Goal: Task Accomplishment & Management: Use online tool/utility

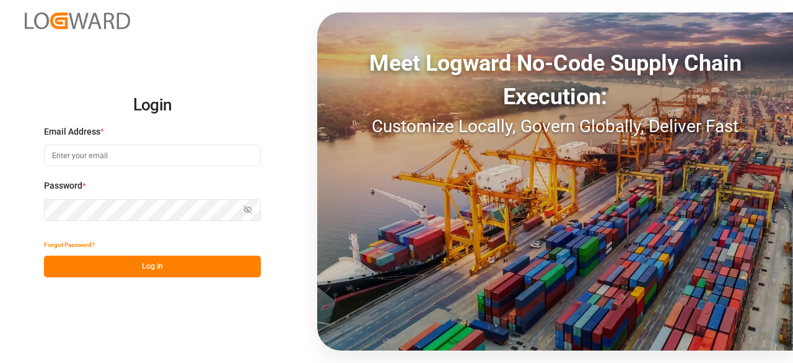
click at [163, 160] on input at bounding box center [152, 155] width 217 height 22
type input "charan.machavarapu@logward.com"
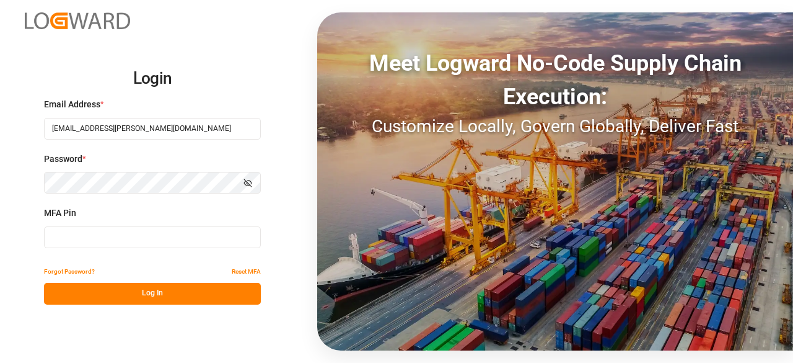
click at [89, 224] on div "MFA Pin" at bounding box center [152, 233] width 217 height 55
type input "856577"
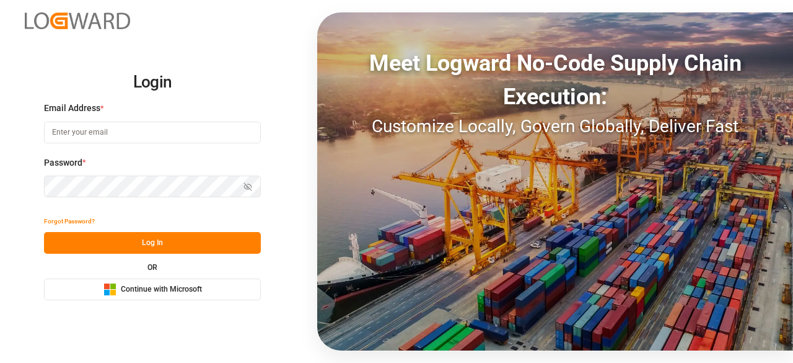
click at [103, 134] on input at bounding box center [152, 132] width 217 height 22
type input "charan.machavarapu@logward.com"
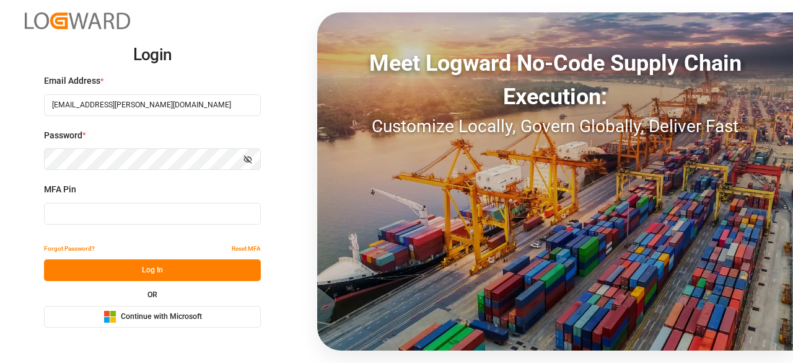
type input "664345"
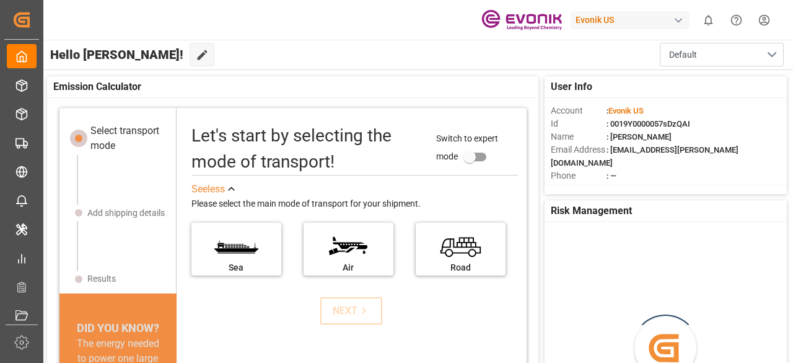
click at [584, 20] on div "Evonik US" at bounding box center [630, 20] width 119 height 18
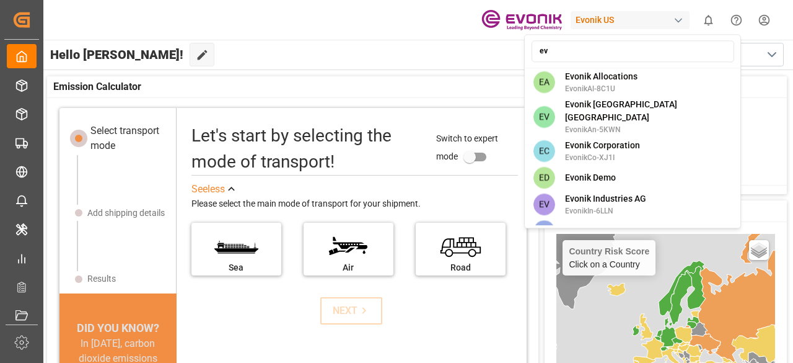
scroll to position [679, 0]
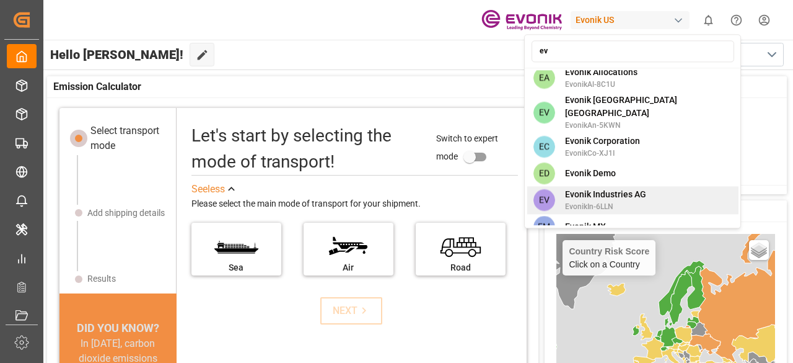
type input "ev"
click at [612, 188] on span "Evonik Industries AG" at bounding box center [605, 194] width 81 height 13
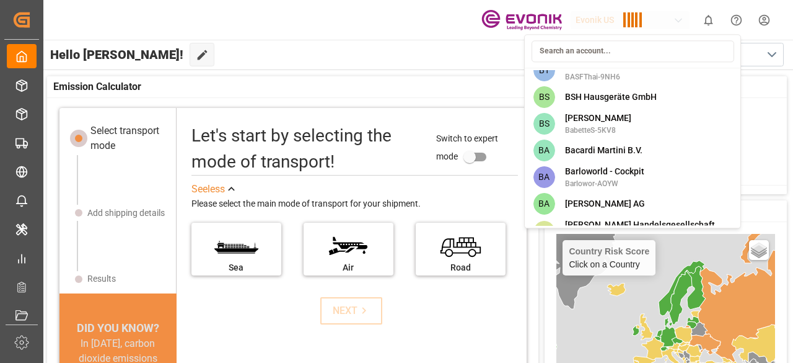
scroll to position [3277, 0]
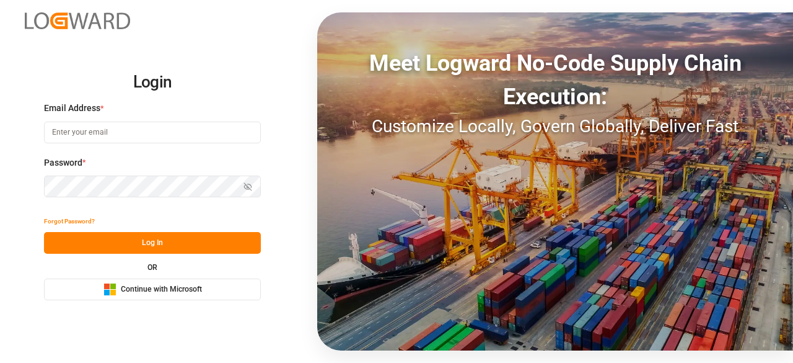
click at [102, 133] on input at bounding box center [152, 132] width 217 height 22
type input "[EMAIL_ADDRESS][PERSON_NAME][DOMAIN_NAME]"
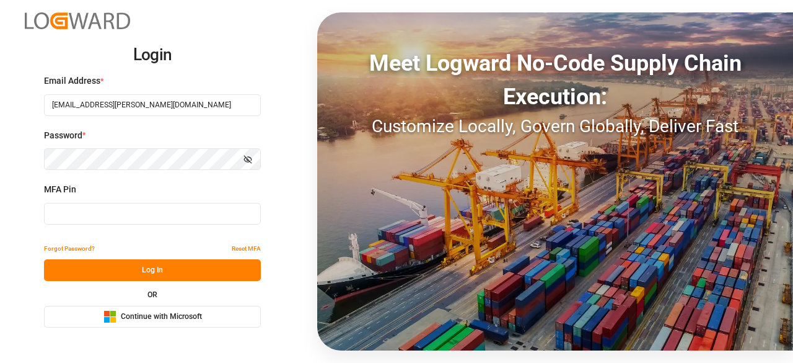
type input "816950"
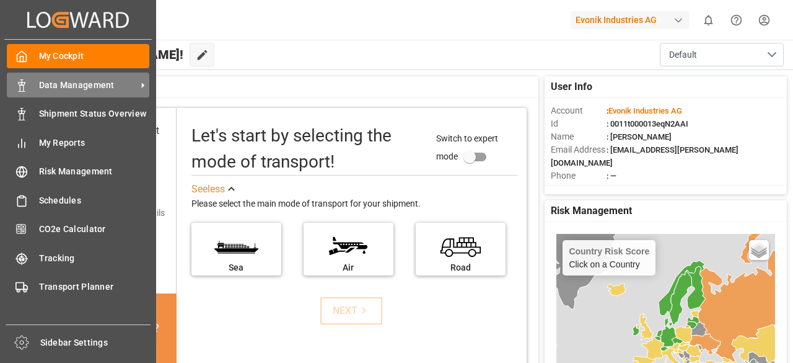
click at [34, 95] on div "Data Management Data Management" at bounding box center [78, 85] width 143 height 24
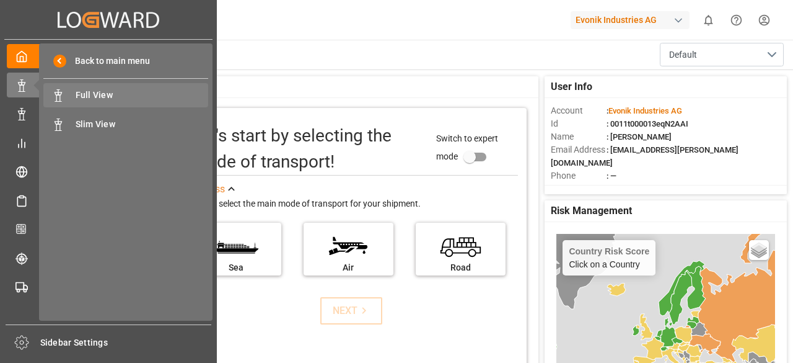
click at [87, 96] on span "Full View" at bounding box center [142, 95] width 133 height 13
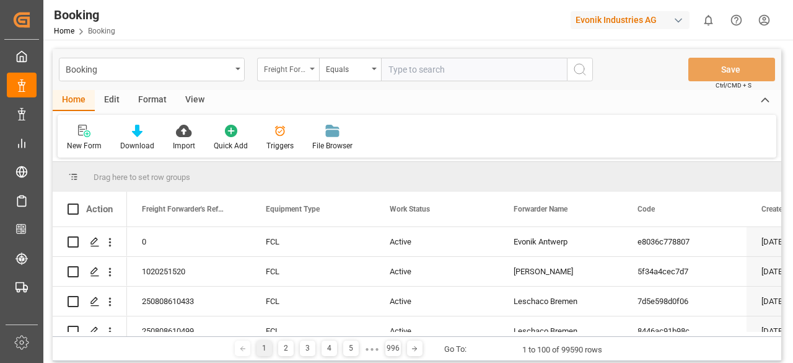
click at [289, 73] on div "Freight Forwarder's Reference No." at bounding box center [285, 68] width 42 height 14
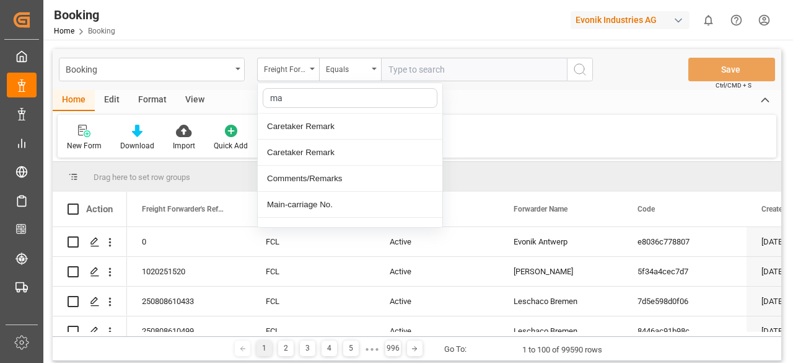
type input "mai"
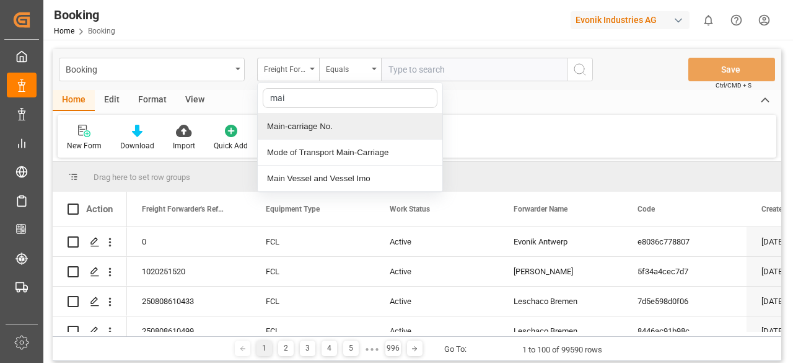
click at [291, 121] on div "Main-carriage No." at bounding box center [350, 126] width 185 height 26
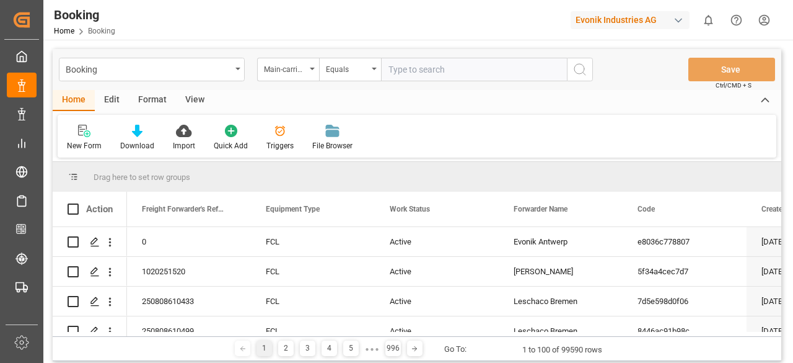
click at [397, 68] on input "text" at bounding box center [474, 70] width 186 height 24
paste input "7001212659"
type input "7001212659"
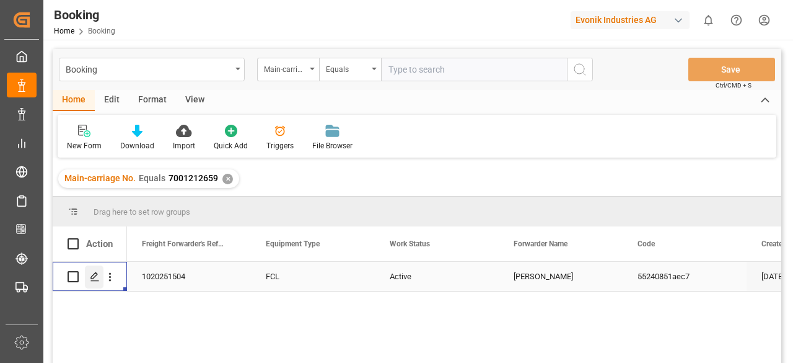
click at [96, 275] on polygon "Press SPACE to select this row." at bounding box center [94, 276] width 6 height 6
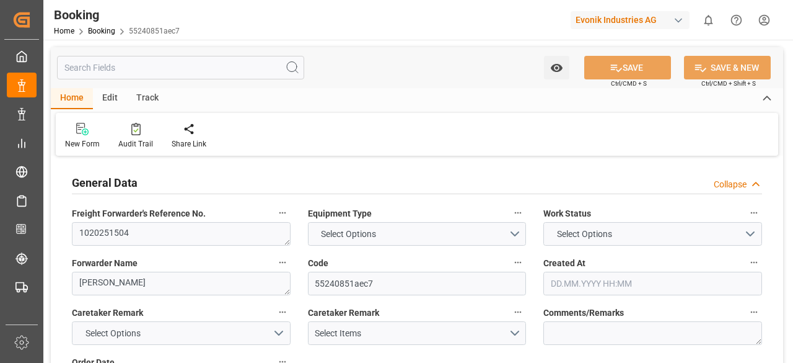
type input "7001227757"
type input "9619933"
type input "Hapag [PERSON_NAME]"
type input "Hapag [PERSON_NAME] Aktiengesellschaft"
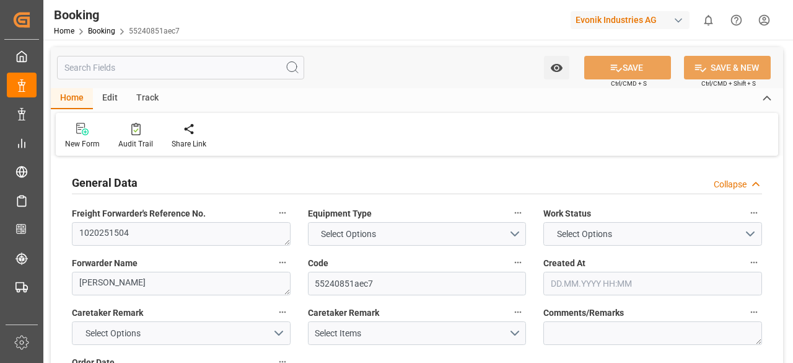
type input "NLRTM"
type input "MYPEN"
type input "MYTPP"
type input "NLRTM"
type input "MYPEN"
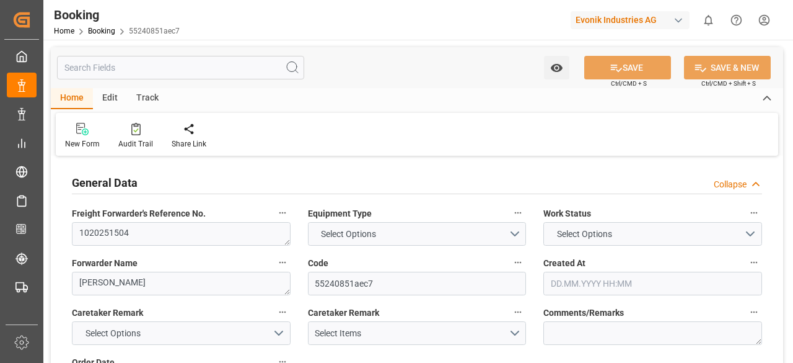
type input "1025552"
type input "[DATE] 09:42"
type input "[DATE]"
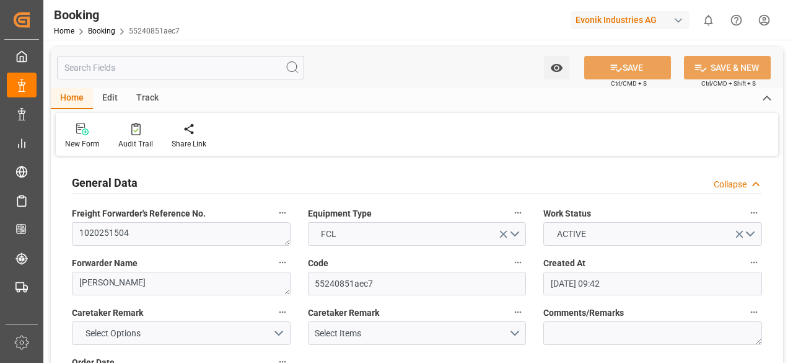
type input "[DATE]"
type input "[DATE] 00:00"
type input "[DATE] 14:48"
type input "[DATE] 02:55"
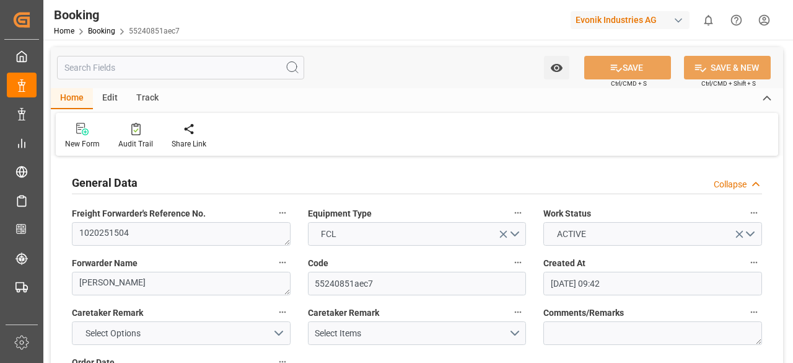
type input "[DATE] 08:00"
type input "[DATE] 00:00"
type input "[DATE] 12:00"
type input "[DATE] 00:00"
type input "[DATE] 05:00"
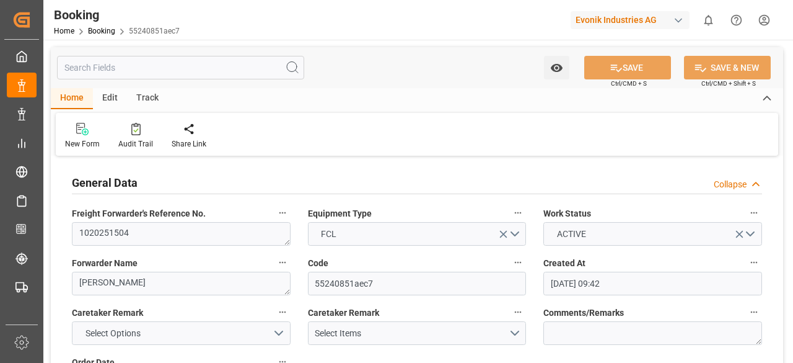
type input "[DATE] 00:00"
type input "[DATE]"
type input "[DATE] 16:35"
type input "[DATE] 05:30"
type input "[DATE] 05:13"
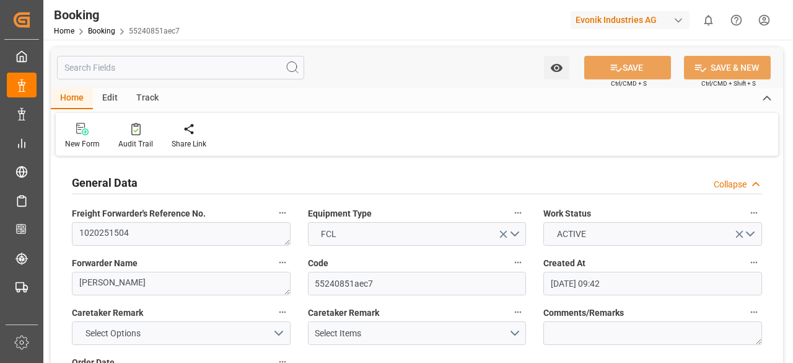
type input "[DATE] 16:25"
type input "[DATE] 12:00"
type input "[DATE] 05:11"
type input "[DATE] 05:00"
type input "[DATE] 08:00"
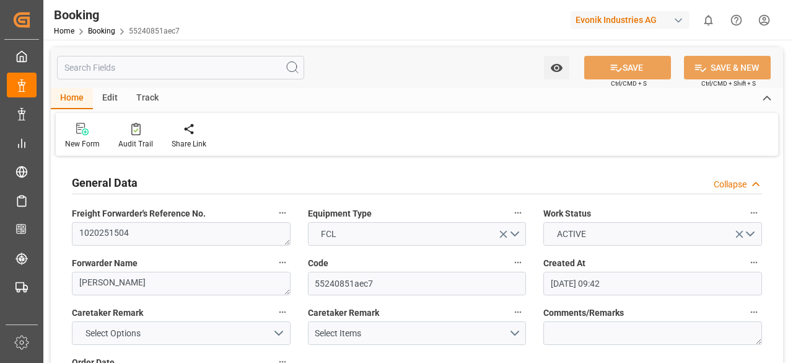
type input "[DATE] 09:22"
click at [117, 61] on input "text" at bounding box center [180, 68] width 247 height 24
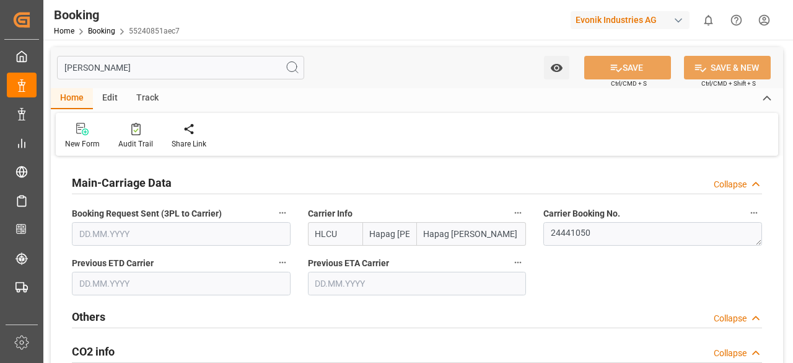
type input "carrier"
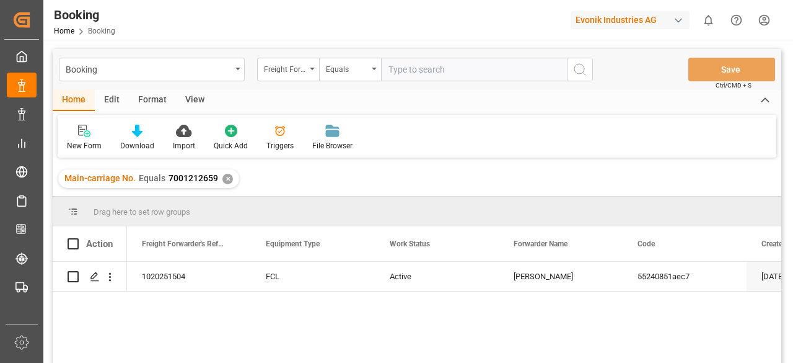
click at [223, 177] on div "✕" at bounding box center [228, 179] width 11 height 11
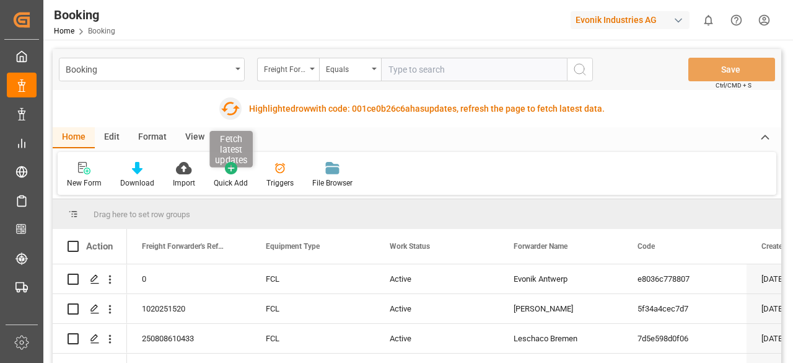
click at [233, 109] on icon "button" at bounding box center [231, 109] width 20 height 20
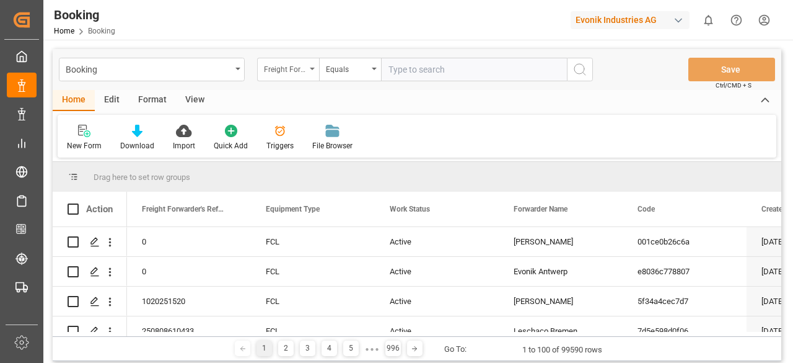
click at [315, 72] on div "Freight Forwarder's Reference No." at bounding box center [288, 70] width 62 height 24
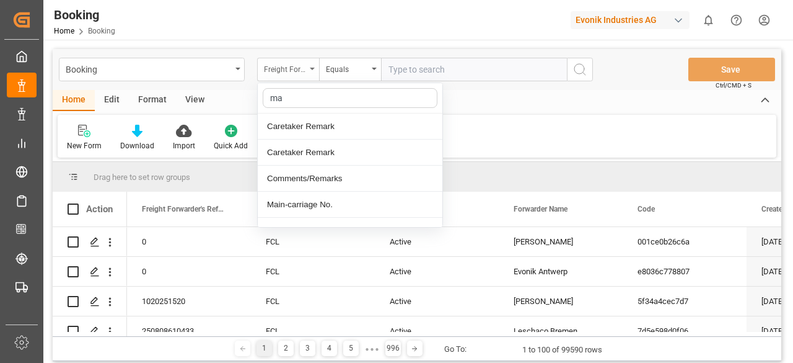
type input "mai"
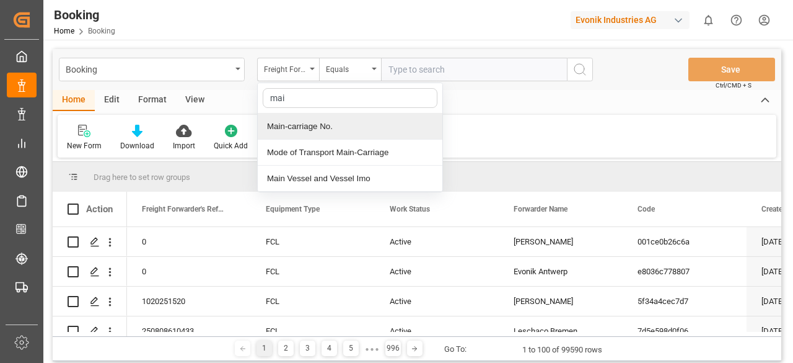
click at [302, 123] on div "Main-carriage No." at bounding box center [350, 126] width 185 height 26
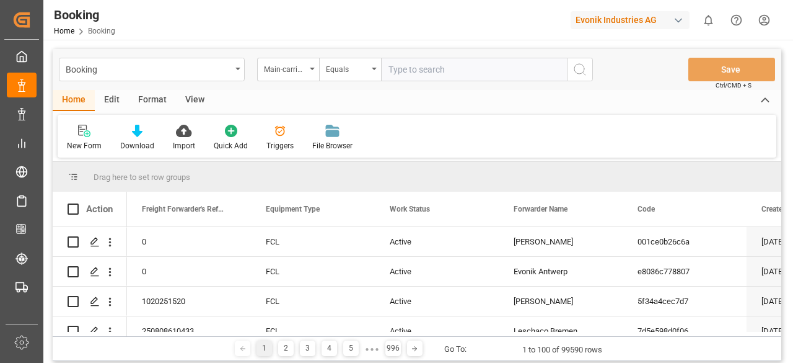
click at [395, 69] on input "text" at bounding box center [474, 70] width 186 height 24
paste input "7001212659"
type input "7001212659"
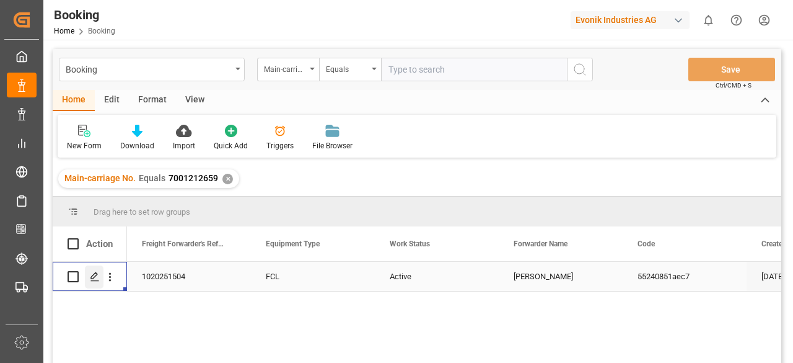
click at [92, 283] on div "Press SPACE to select this row." at bounding box center [94, 276] width 19 height 23
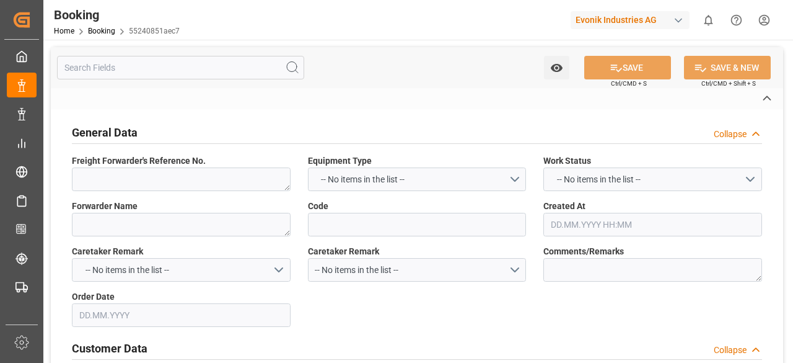
type textarea "1020251504"
type textarea "[PERSON_NAME]"
type input "55240851aec7"
type textarea "CU-OI"
type input "7001212659"
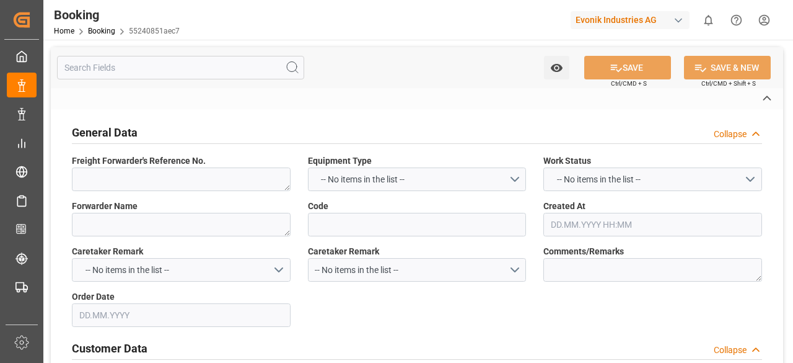
type textarea "[EMAIL_ADDRESS][DOMAIN_NAME]"
type textarea "CIF"
type textarea "PENANG, [GEOGRAPHIC_DATA]"
type textarea "3"
type textarea "[PERSON_NAME]"
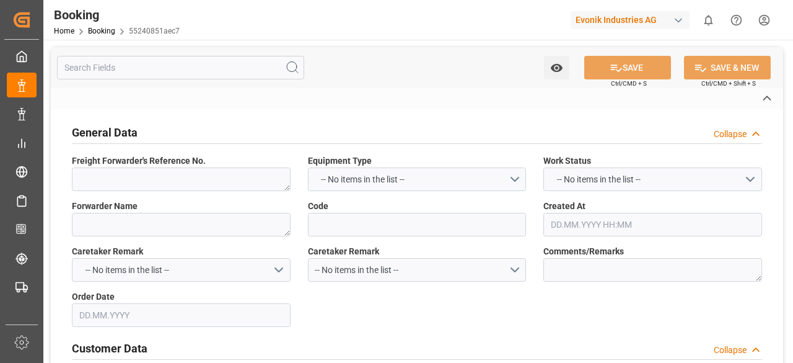
type textarea "FANU1370032"
type input "[PERSON_NAME]"
type input "HLCU"
type textarea "24441050"
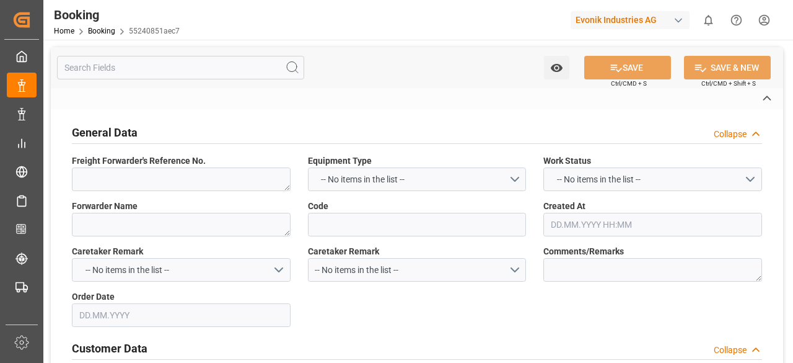
type input "[GEOGRAPHIC_DATA]"
type input "Penang ([GEOGRAPHIC_DATA])"
type input "TANJUNG PELEPAS"
type textarea "vesselName etd [PERSON_NAME]"
type textarea "INPUT_Evonik_Seeburger_IFTMIN_1003068558_20250819230216749.edi"
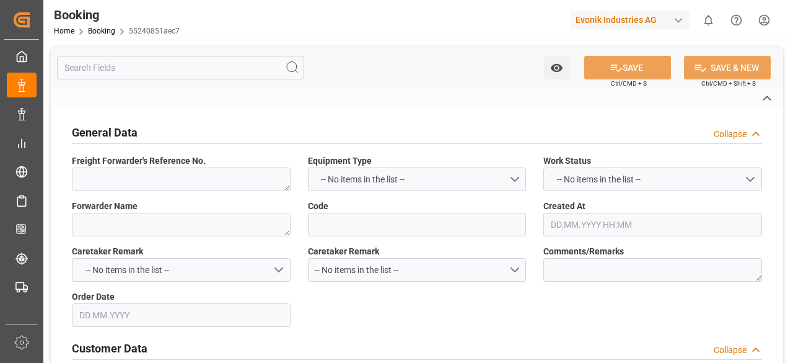
type textarea "INPUT_Evonik_Seeburger_IFTMIN_1002975509_20250721114015236.edi,INPUT_Evonik_See…"
type textarea "IFTMIN"
type input "[GEOGRAPHIC_DATA]"
type input "PENANG ([GEOGRAPHIC_DATA])"
type input "[GEOGRAPHIC_DATA]"
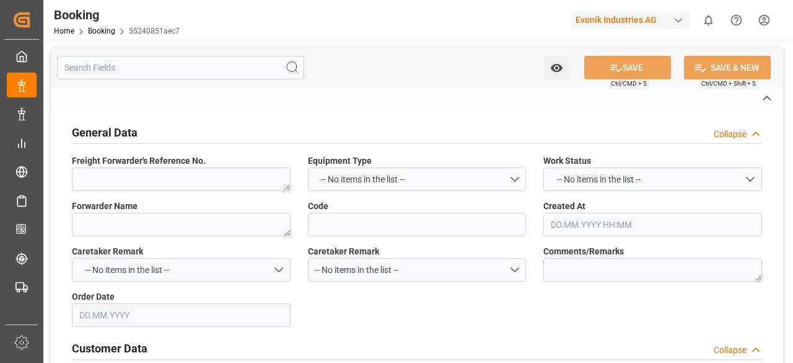
type input "DE"
type input "TRUCK"
type input "[GEOGRAPHIC_DATA]"
type input "DE"
type input "BARGE"
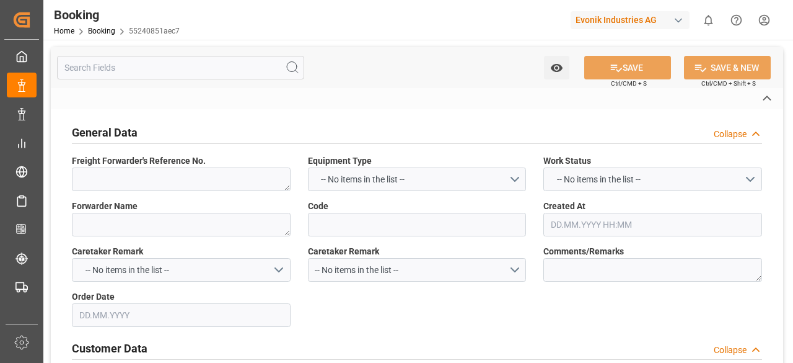
type input "530E"
type input "VESSEL"
type input "NORDSERAPHINA"
type input "012S"
type input "NORDSERAPHINA"
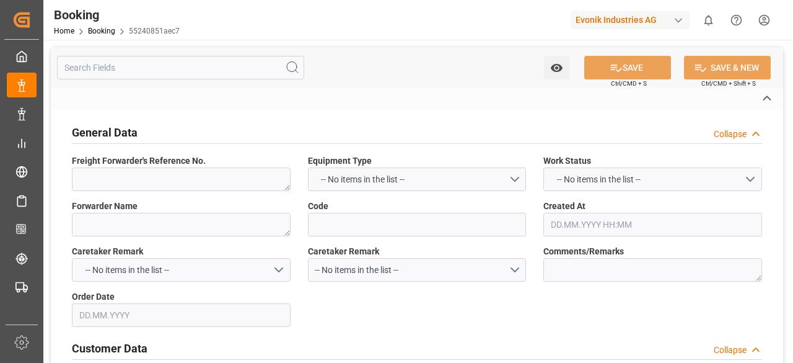
type input "TRUCK"
type input "7001227757"
type input "9619933"
type input "Hapag [PERSON_NAME]"
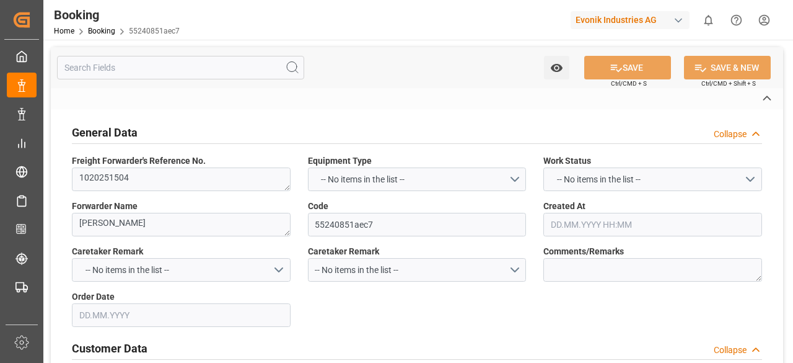
type input "Hapag [PERSON_NAME] Aktiengesellschaft"
type input "NLRTM"
type input "MYPEN"
type input "MYTPP"
type input "NLRTM"
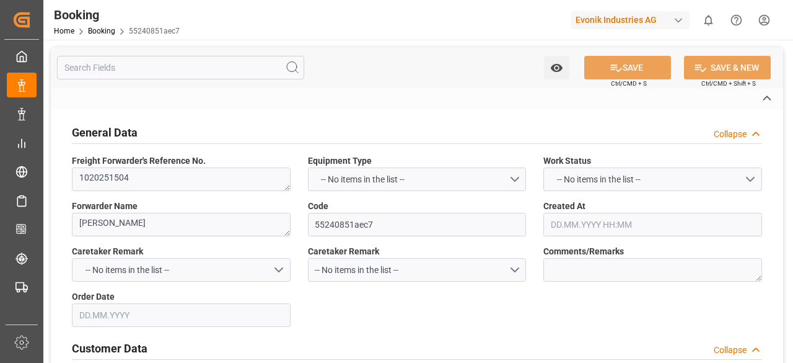
type input "MYPEN"
type input "1025552"
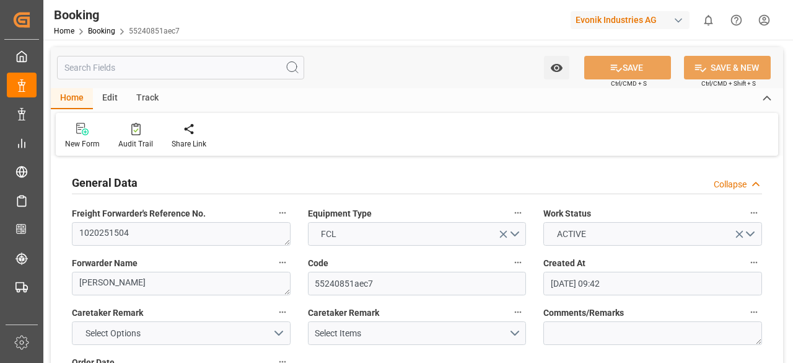
type input "[DATE] 09:42"
type input "[DATE]"
type input "[DATE] 00:00"
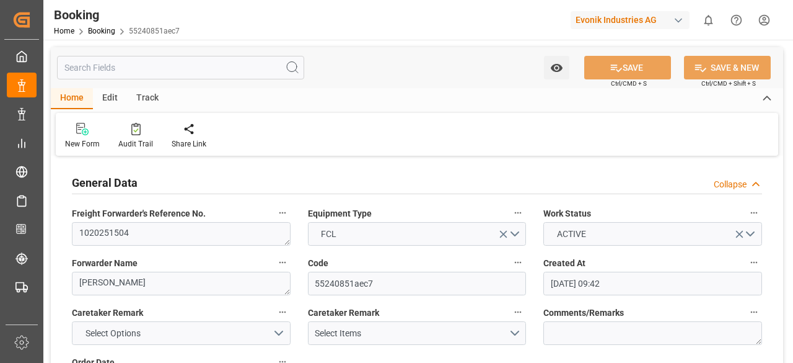
type input "[DATE] 00:00"
type input "[DATE] 14:48"
type input "[DATE] 02:55"
type input "[DATE] 08:00"
type input "[DATE] 00:00"
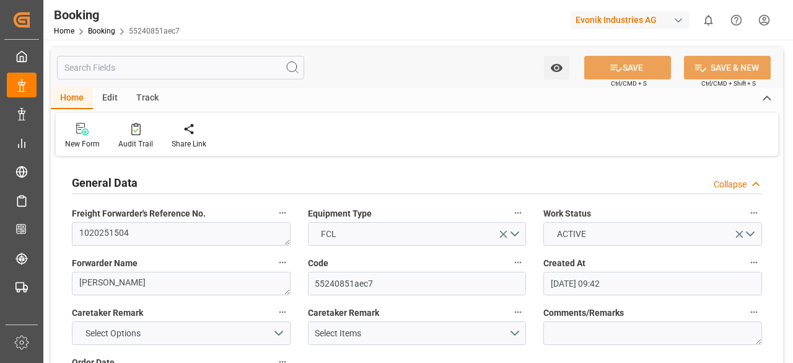
type input "[DATE] 12:00"
type input "[DATE] 00:00"
type input "[DATE] 05:00"
type input "[DATE] 00:00"
type input "[DATE]"
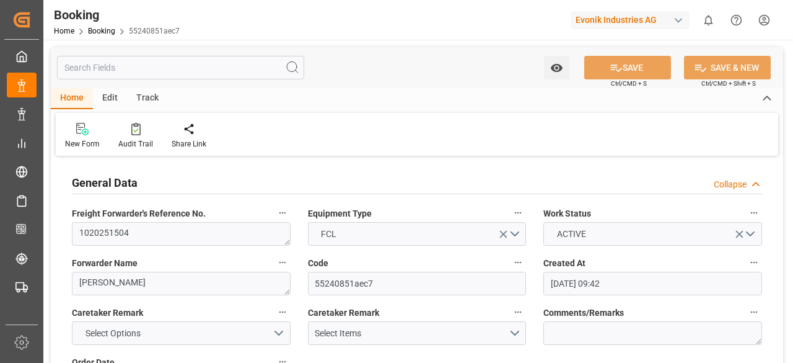
type input "[DATE] 16:35"
type input "[DATE] 05:30"
type input "[DATE] 05:13"
type input "[DATE] 16:25"
type input "[DATE] 12:00"
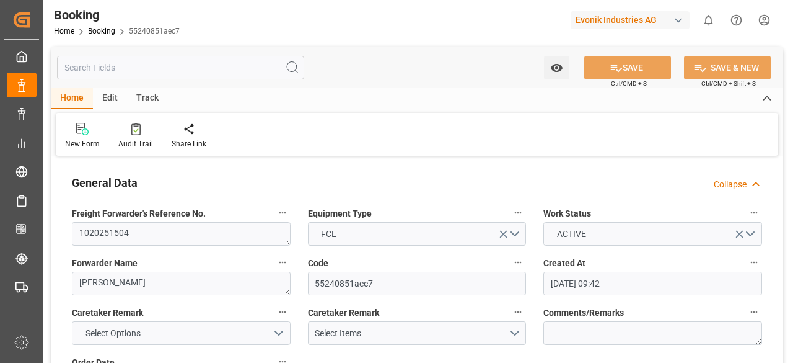
type input "[DATE] 05:11"
type input "[DATE] 05:00"
type input "[DATE] 08:00"
type input "[DATE] 09:22"
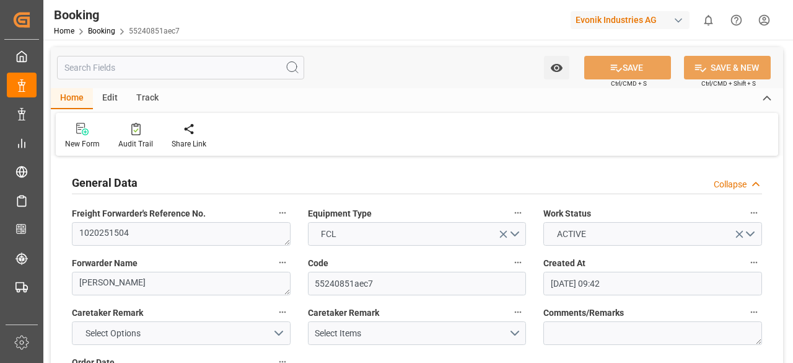
click at [106, 68] on input "text" at bounding box center [180, 68] width 247 height 24
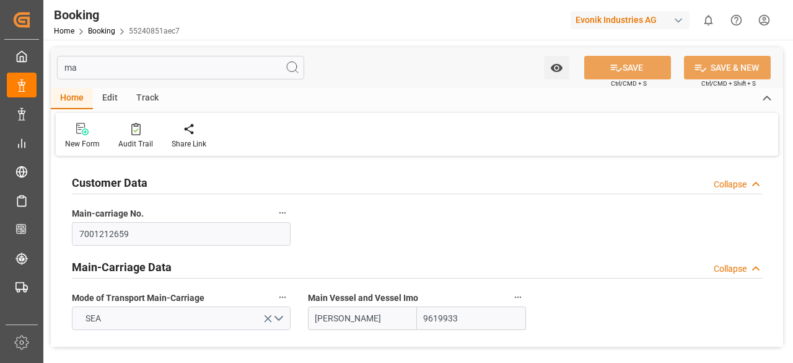
type input "m"
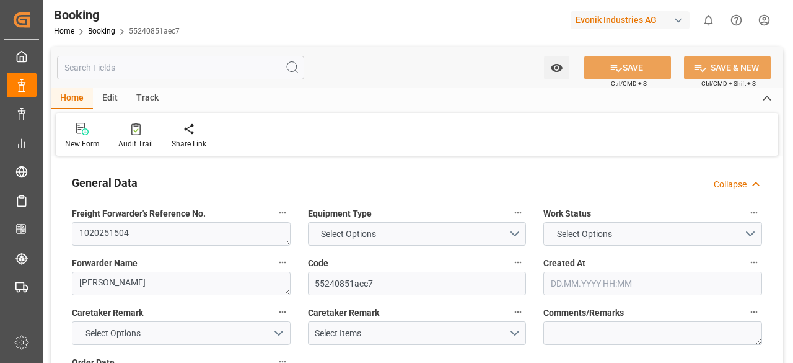
type input "7001227757"
type input "9619933"
type input "Hapag [PERSON_NAME]"
type input "Hapag [PERSON_NAME] Aktiengesellschaft"
type input "NLRTM"
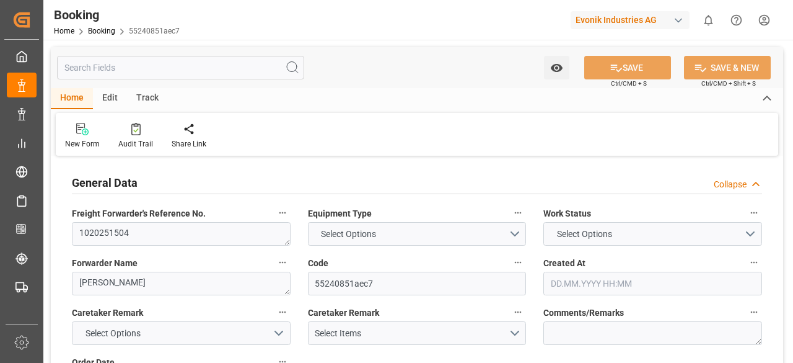
type input "MYPEN"
type input "MYTPP"
type input "NLRTM"
type input "MYPEN"
type input "1025552"
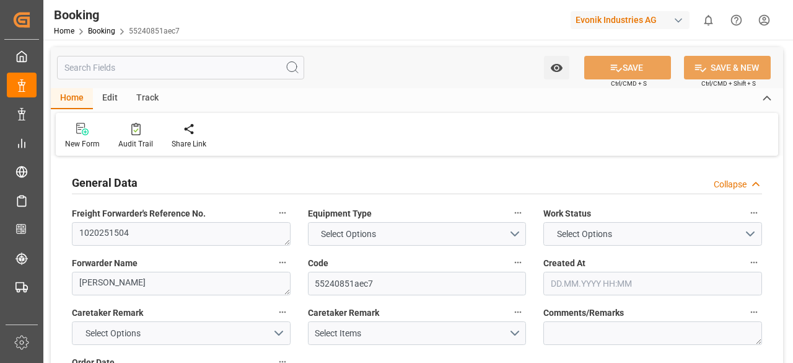
type input "1025552"
type input "[DATE] 09:42"
type input "[DATE]"
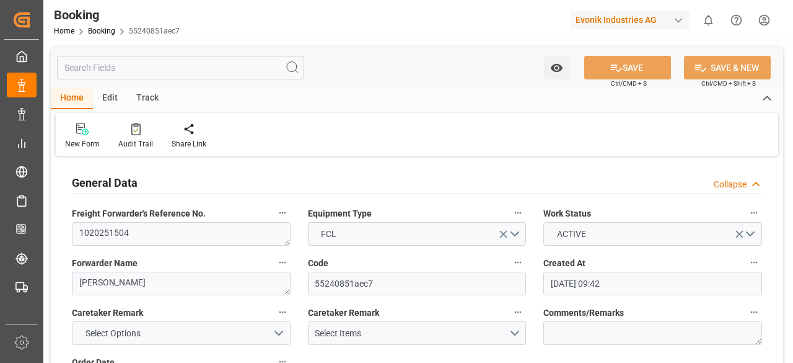
type input "[DATE] 00:00"
type input "[DATE] 14:48"
type input "[DATE] 02:55"
type input "[DATE] 08:00"
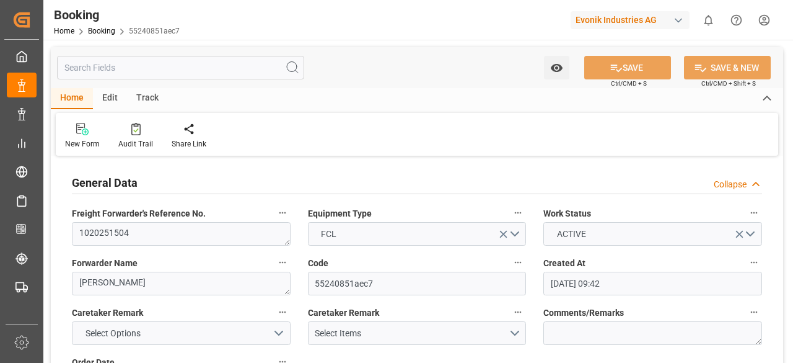
type input "[DATE] 00:00"
type input "[DATE] 12:00"
type input "[DATE] 00:00"
type input "[DATE] 05:00"
type input "[DATE] 00:00"
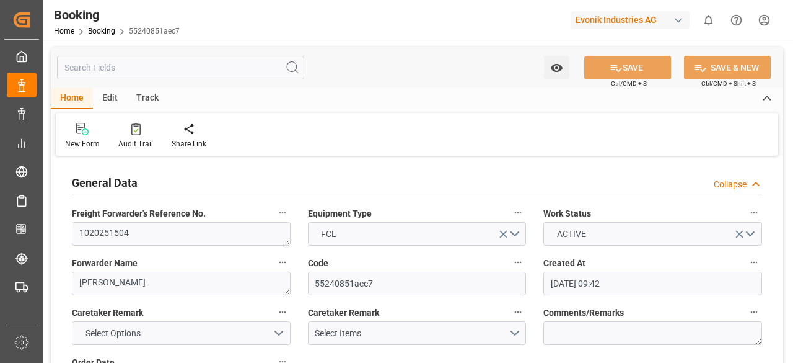
type input "[DATE]"
type input "[DATE] 16:35"
type input "[DATE] 05:30"
type input "[DATE] 05:13"
type input "[DATE] 16:25"
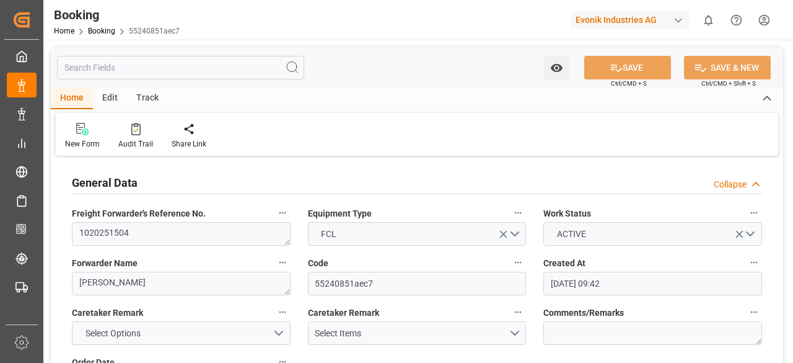
type input "[DATE] 12:00"
type input "[DATE] 05:11"
type input "[DATE] 05:00"
type input "[DATE] 08:00"
type input "[DATE] 09:22"
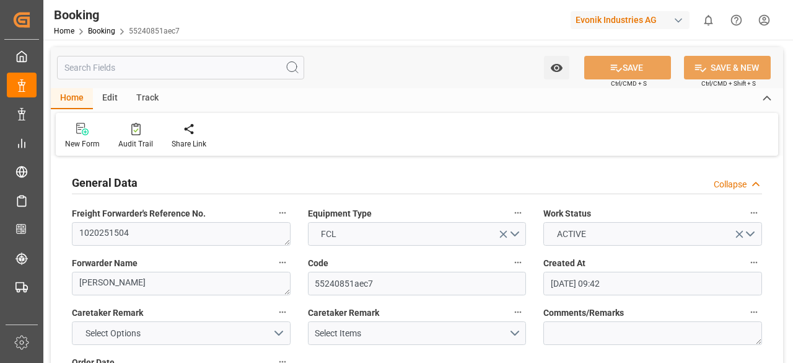
type input "[DATE] 09:22"
type input "v"
type input "[DATE] 09:42"
type input "[DATE]"
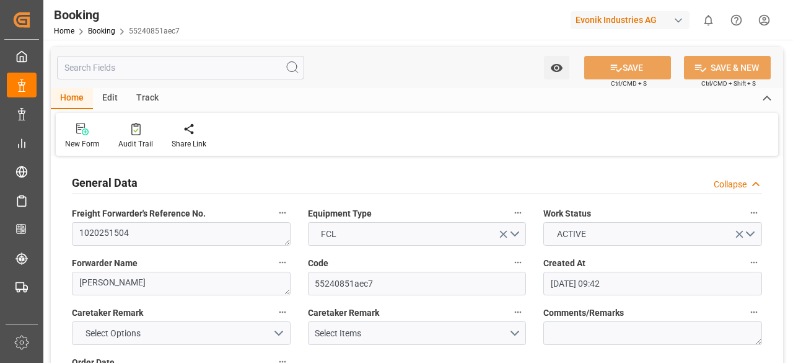
type input "[DATE] 00:00"
type input "[DATE] 14:48"
type input "[DATE] 02:55"
type input "[DATE] 08:00"
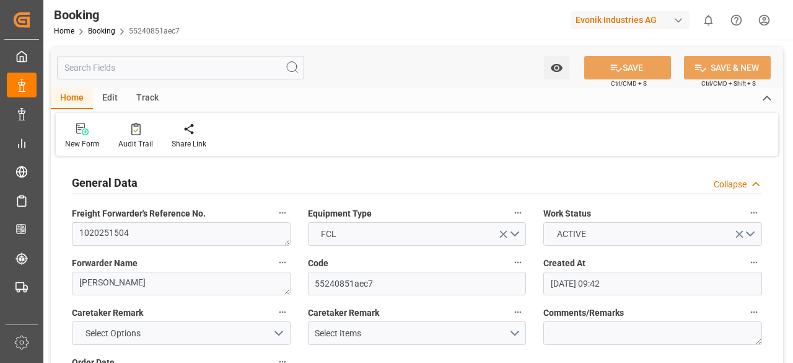
type input "[DATE] 00:00"
type input "[DATE] 12:00"
type input "[DATE] 00:00"
type input "[DATE] 05:00"
type input "[DATE] 00:00"
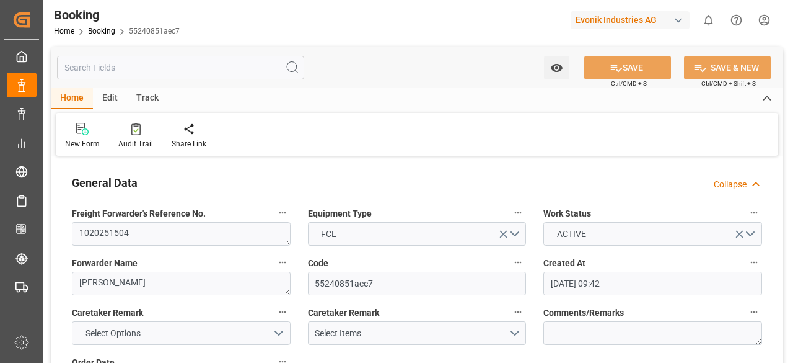
type input "[DATE] 16:35"
type input "[DATE] 05:30"
type input "[DATE] 05:13"
type input "[DATE] 16:25"
type input "[DATE] 05:11"
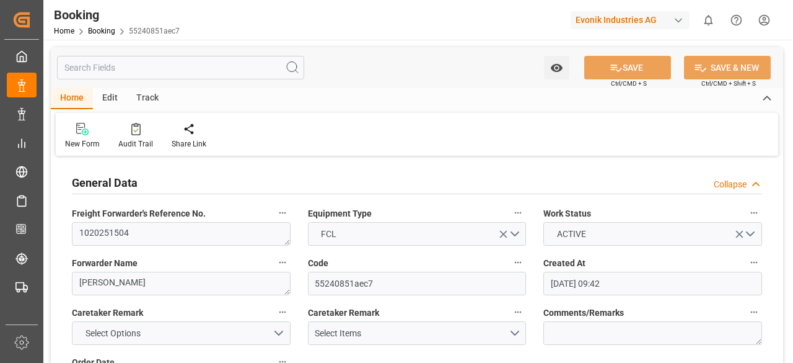
type input "[DATE] 05:00"
type input "[DATE] 09:22"
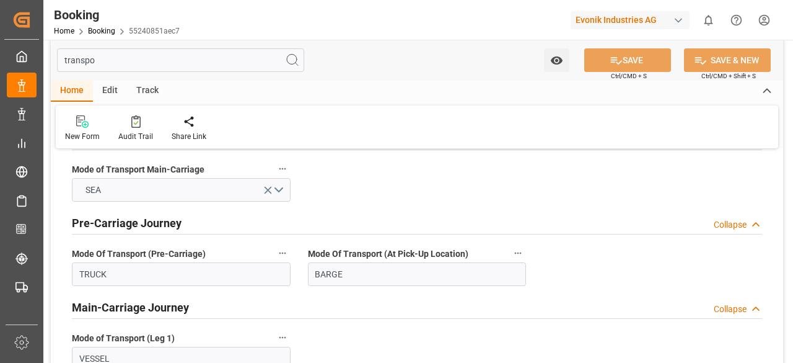
scroll to position [129, 0]
type input "t"
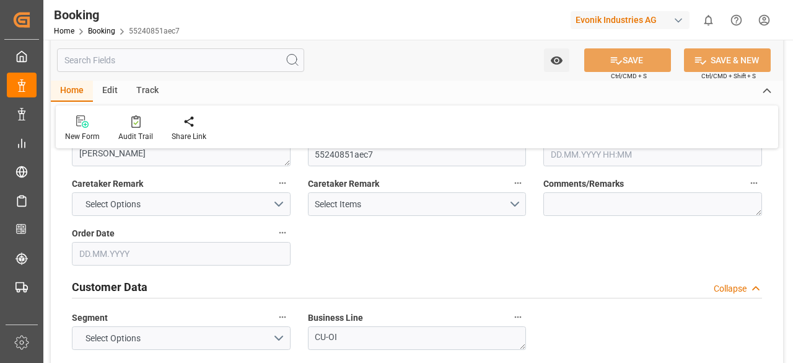
type input "7001227757"
type input "9619933"
type input "Hapag [PERSON_NAME]"
type input "Hapag [PERSON_NAME] Aktiengesellschaft"
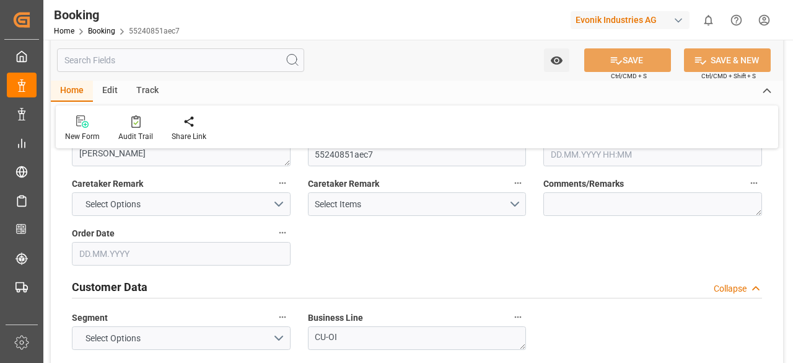
type input "NLRTM"
type input "MYPEN"
type input "MYTPP"
type input "NLRTM"
type input "MYPEN"
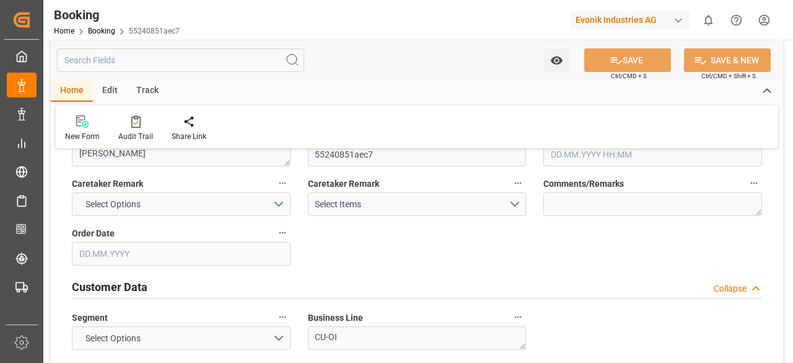
type input "1025552"
type input "[DATE] 09:42"
type input "[DATE]"
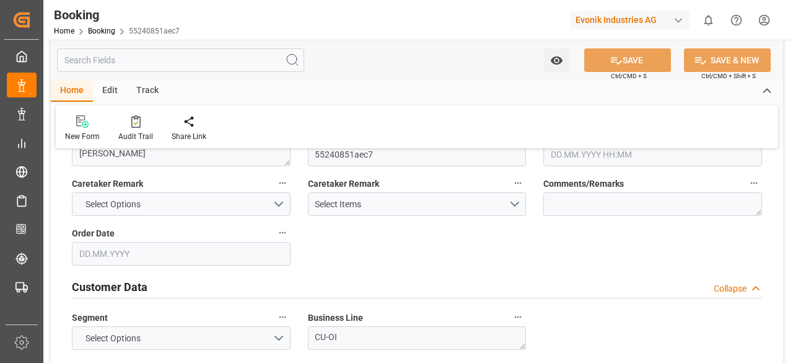
type input "[DATE]"
type input "[DATE] 00:00"
type input "[DATE] 14:48"
type input "[DATE] 02:55"
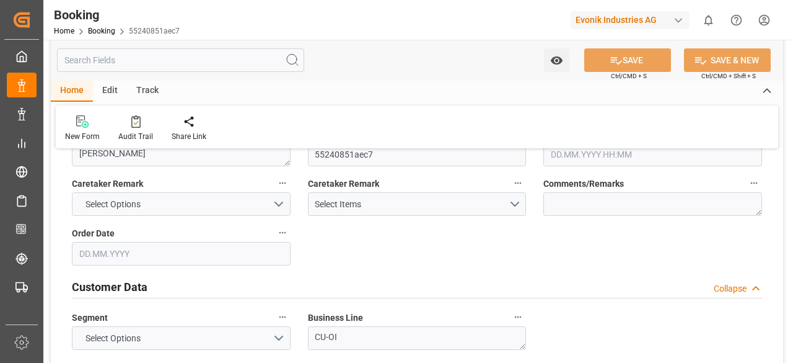
type input "[DATE] 08:00"
type input "[DATE] 00:00"
type input "[DATE] 12:00"
type input "[DATE] 00:00"
type input "[DATE] 05:00"
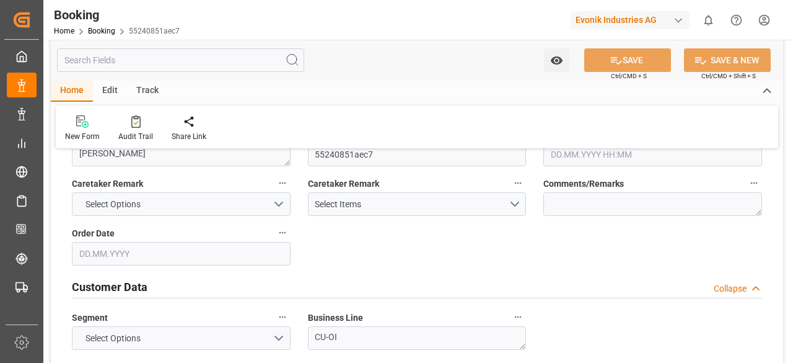
type input "[DATE] 00:00"
type input "[DATE]"
type input "[DATE] 16:35"
type input "[DATE] 05:30"
type input "[DATE] 05:13"
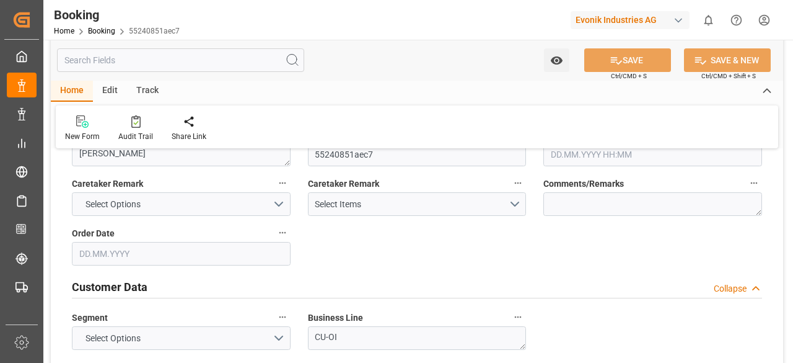
type input "[DATE] 16:25"
type input "[DATE] 12:00"
type input "[DATE] 05:11"
type input "[DATE] 05:00"
type input "[DATE] 08:00"
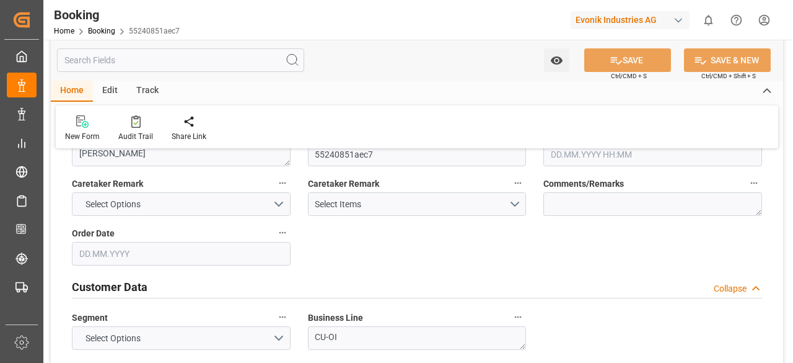
type input "[DATE] 09:22"
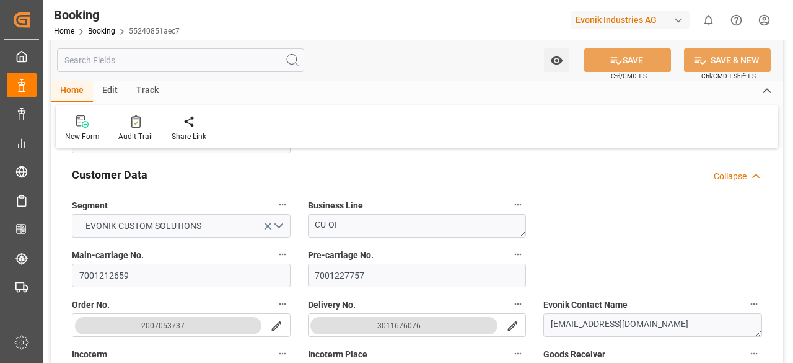
scroll to position [240, 0]
drag, startPoint x: 386, startPoint y: 277, endPoint x: 298, endPoint y: 273, distance: 88.1
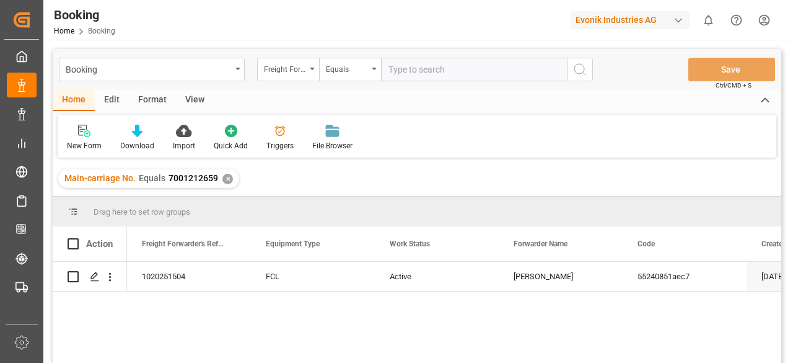
click at [224, 179] on div "✕" at bounding box center [228, 179] width 11 height 11
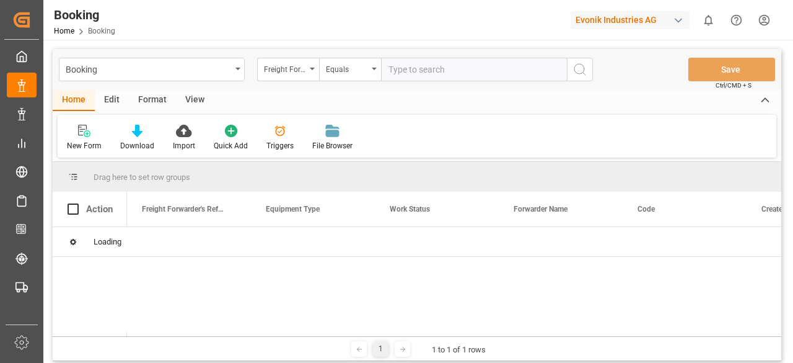
click at [314, 71] on div "Freight Forwarder's Reference No." at bounding box center [288, 70] width 62 height 24
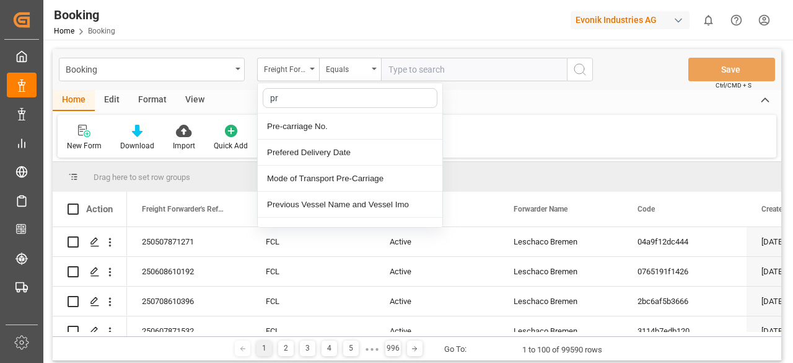
type input "pre"
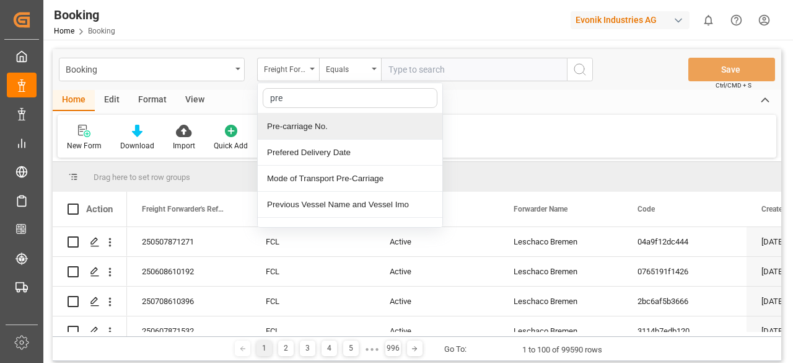
drag, startPoint x: 315, startPoint y: 123, endPoint x: 358, endPoint y: 124, distance: 42.2
click at [358, 124] on div "Pre-carriage No." at bounding box center [350, 126] width 185 height 26
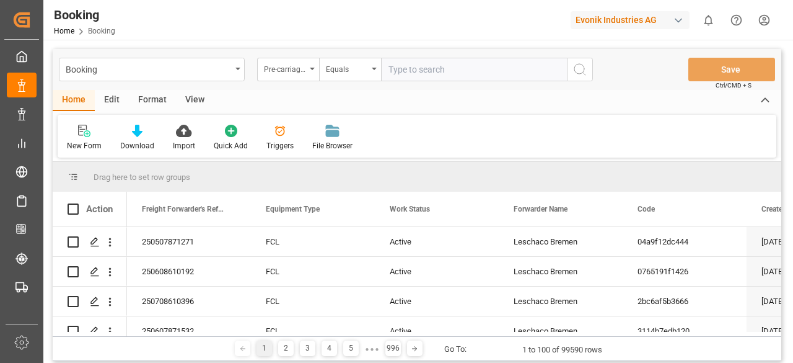
click at [426, 77] on input "number" at bounding box center [474, 70] width 186 height 24
paste input "7001227757"
type input "7001227757"
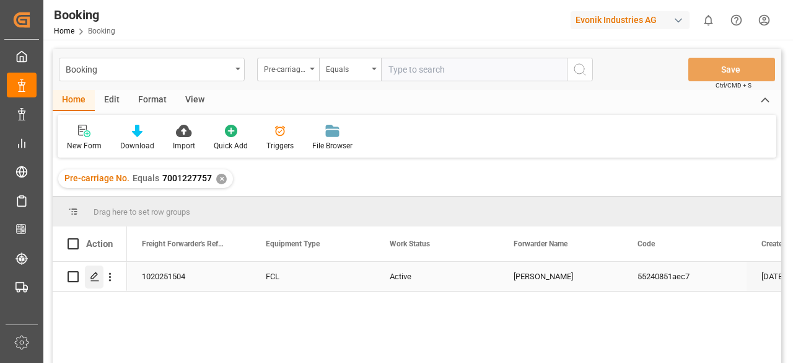
click at [93, 276] on icon "Press SPACE to select this row." at bounding box center [95, 276] width 10 height 10
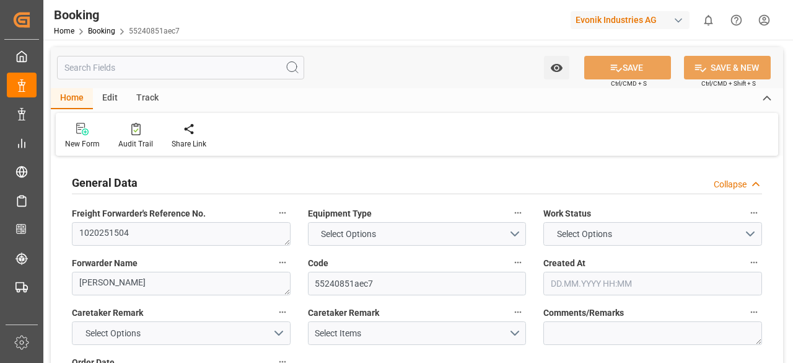
type input "7001227757"
type input "9619933"
type input "Hapag [PERSON_NAME]"
type input "Hapag [PERSON_NAME] Aktiengesellschaft"
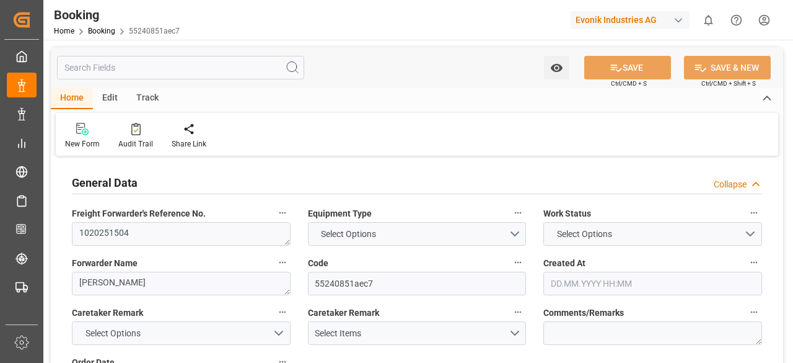
type input "NLRTM"
type input "MYPEN"
type input "MYTPP"
type input "NLRTM"
type input "MYPEN"
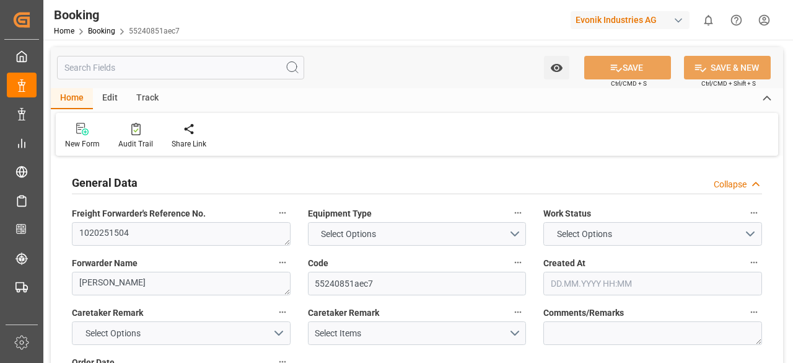
type input "1025552"
type input "[DATE] 09:42"
type input "[DATE]"
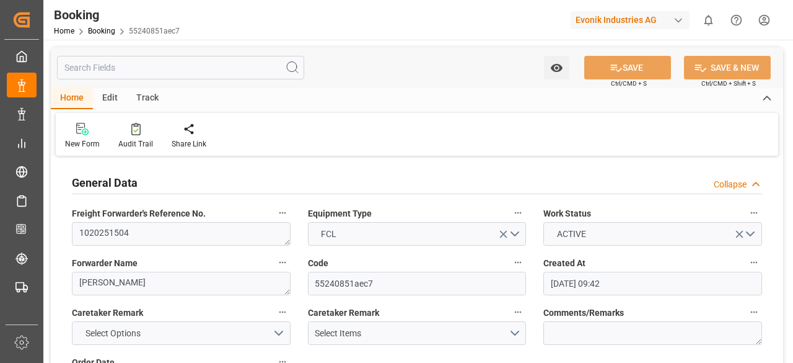
type input "[DATE]"
type input "[DATE] 00:00"
type input "[DATE] 14:48"
type input "[DATE] 02:55"
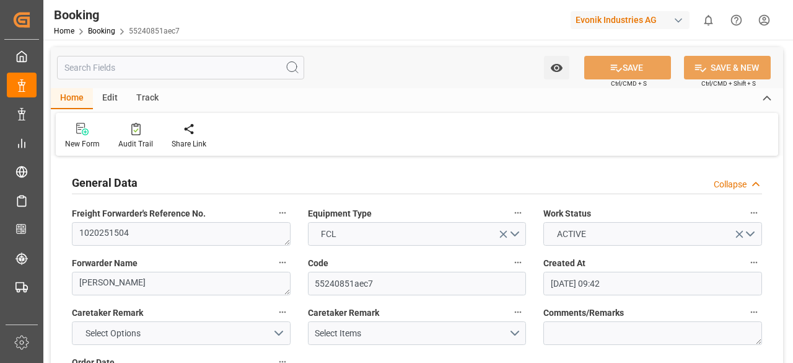
type input "[DATE] 08:00"
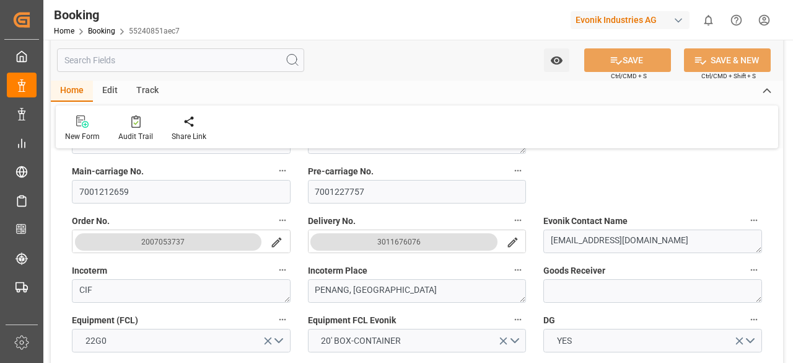
scroll to position [325, 0]
